Goal: Task Accomplishment & Management: Complete application form

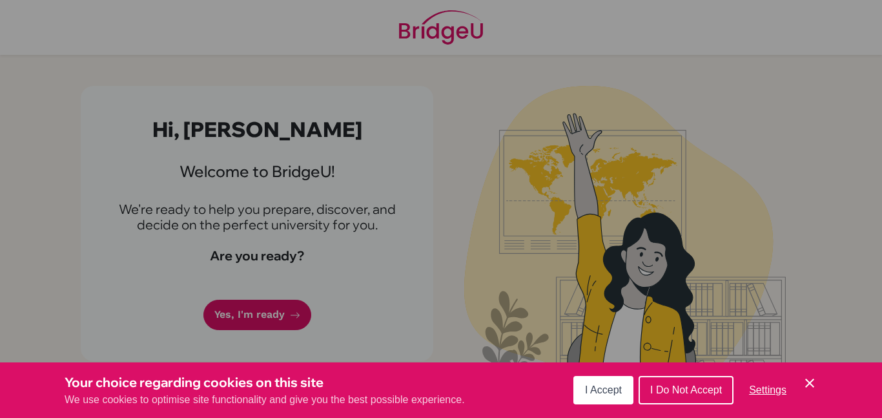
click at [590, 385] on span "I Accept" at bounding box center [603, 389] width 37 height 11
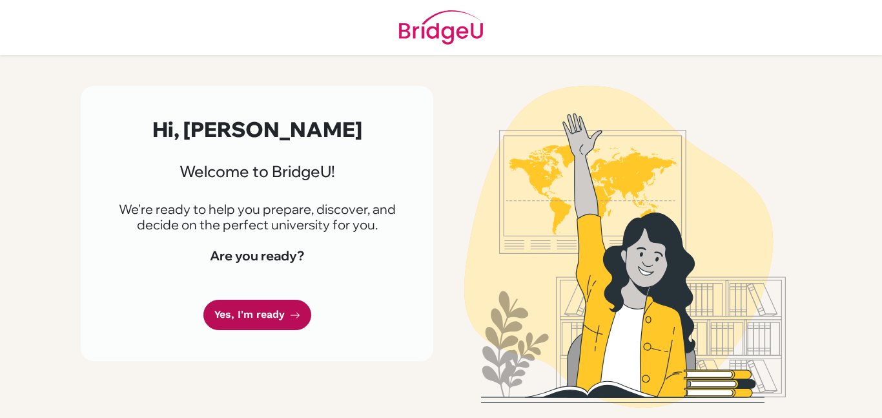
click at [271, 320] on link "Yes, I'm ready" at bounding box center [257, 315] width 108 height 30
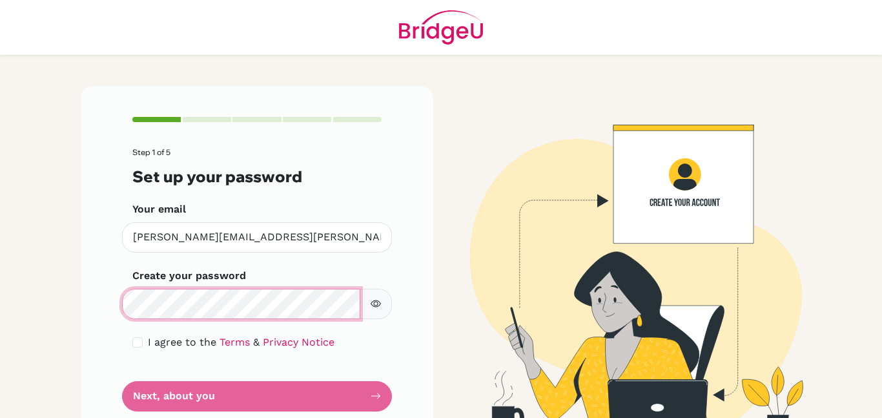
scroll to position [37, 0]
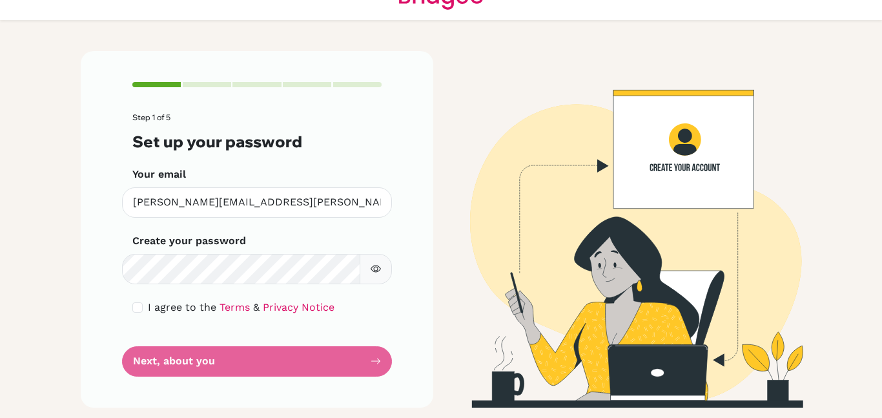
click at [146, 302] on div "I agree to the Terms & Privacy Notice" at bounding box center [256, 308] width 249 height 16
click at [139, 302] on input "checkbox" at bounding box center [137, 307] width 10 height 10
checkbox input "true"
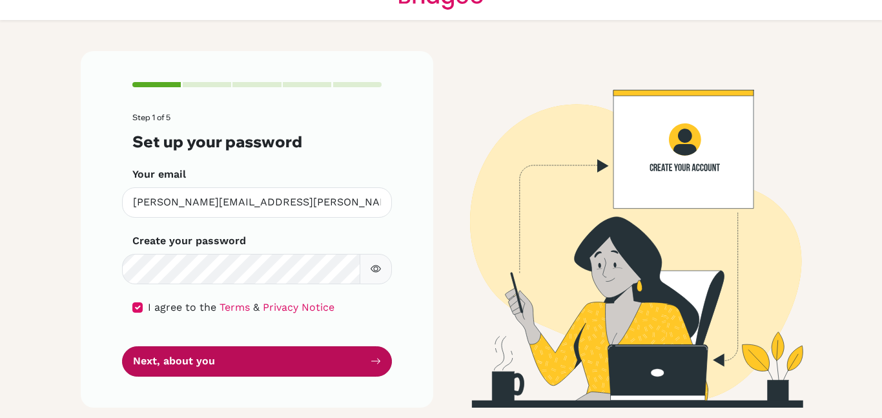
click at [202, 360] on button "Next, about you" at bounding box center [257, 361] width 270 height 30
